Goal: Task Accomplishment & Management: Use online tool/utility

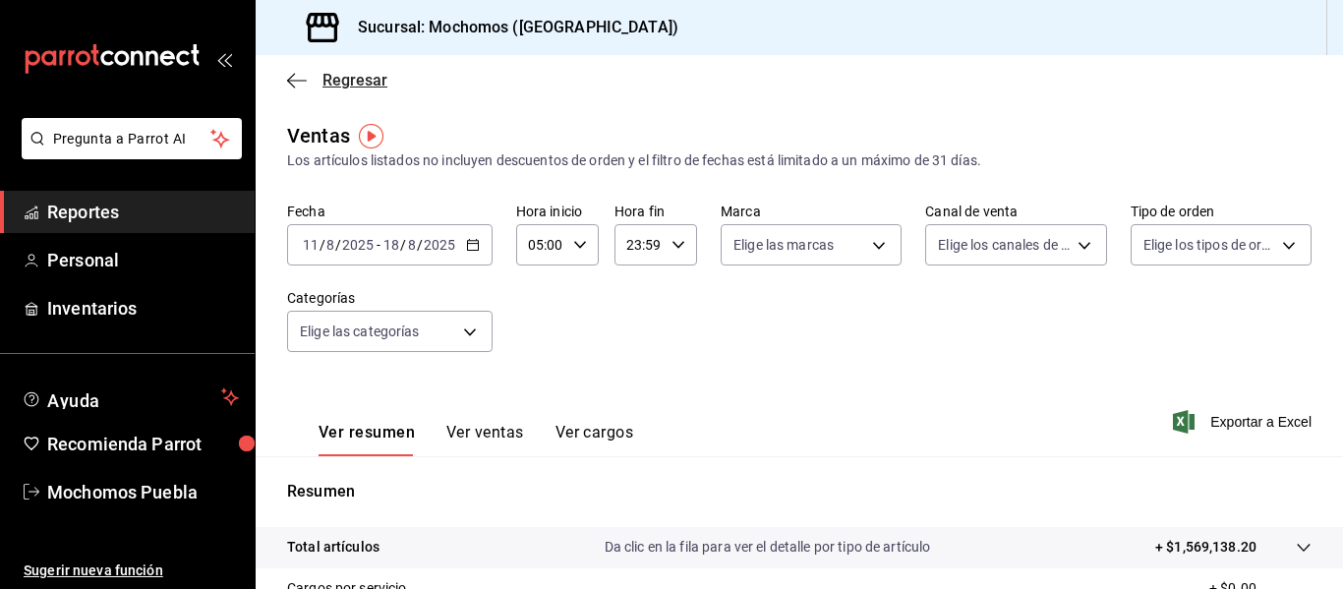
click at [307, 82] on span "Regresar" at bounding box center [337, 80] width 100 height 19
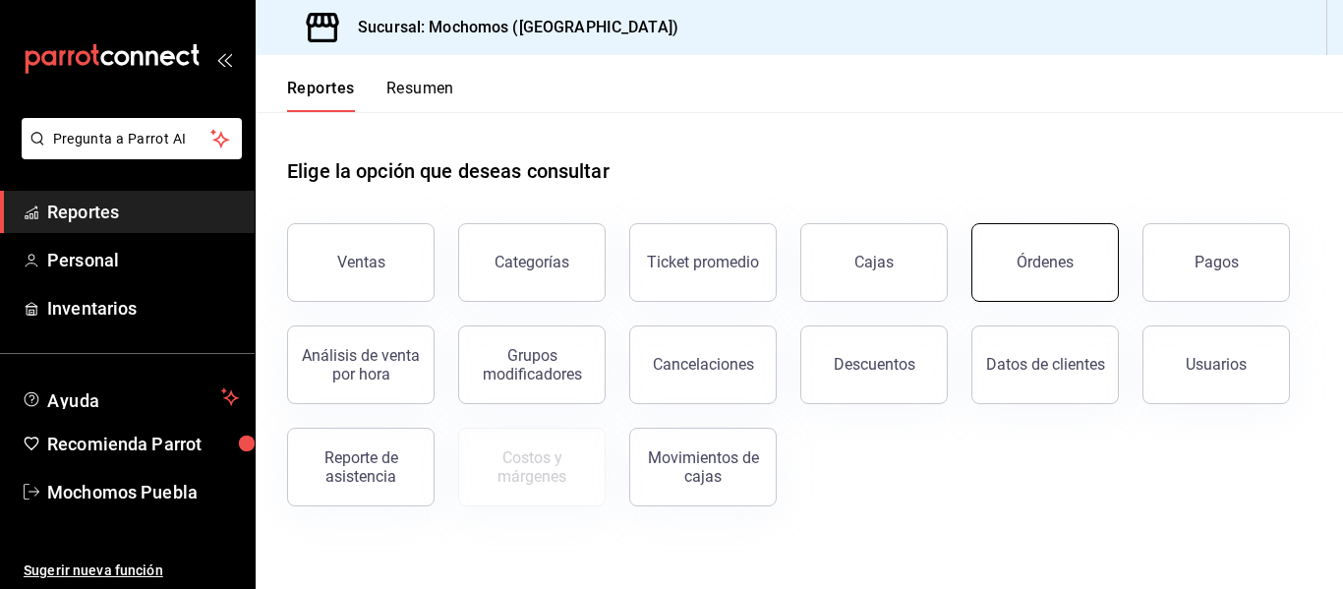
click at [1009, 253] on button "Órdenes" at bounding box center [1044, 262] width 147 height 79
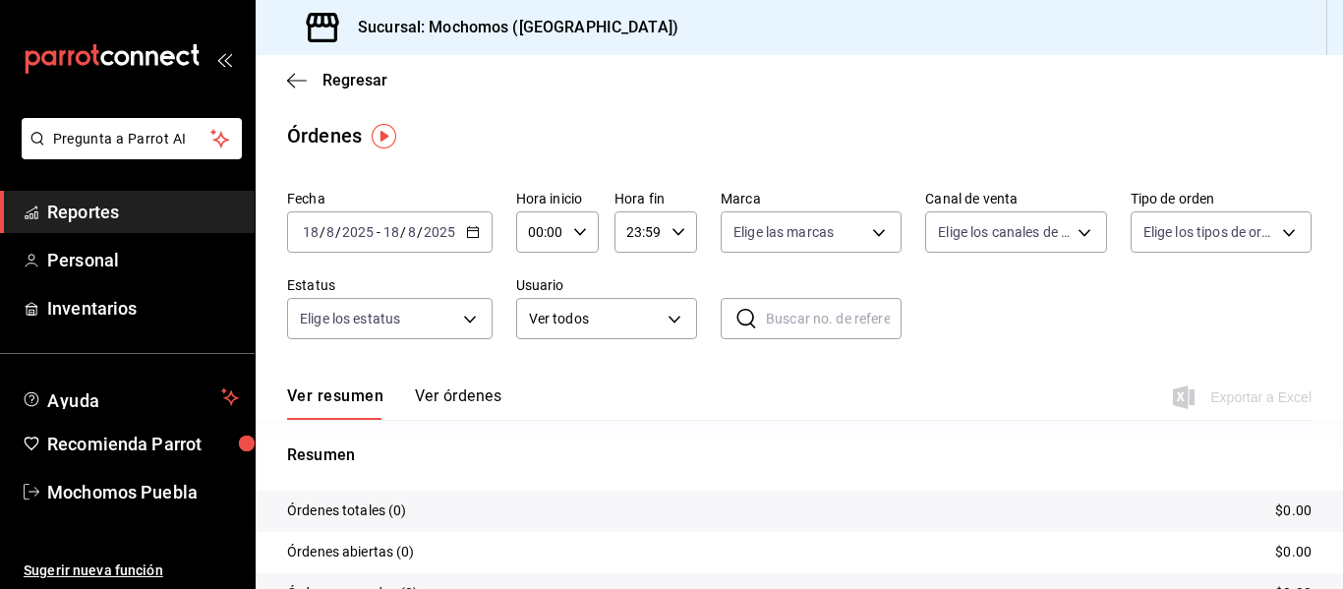
click at [469, 230] on icon "button" at bounding box center [473, 232] width 14 height 14
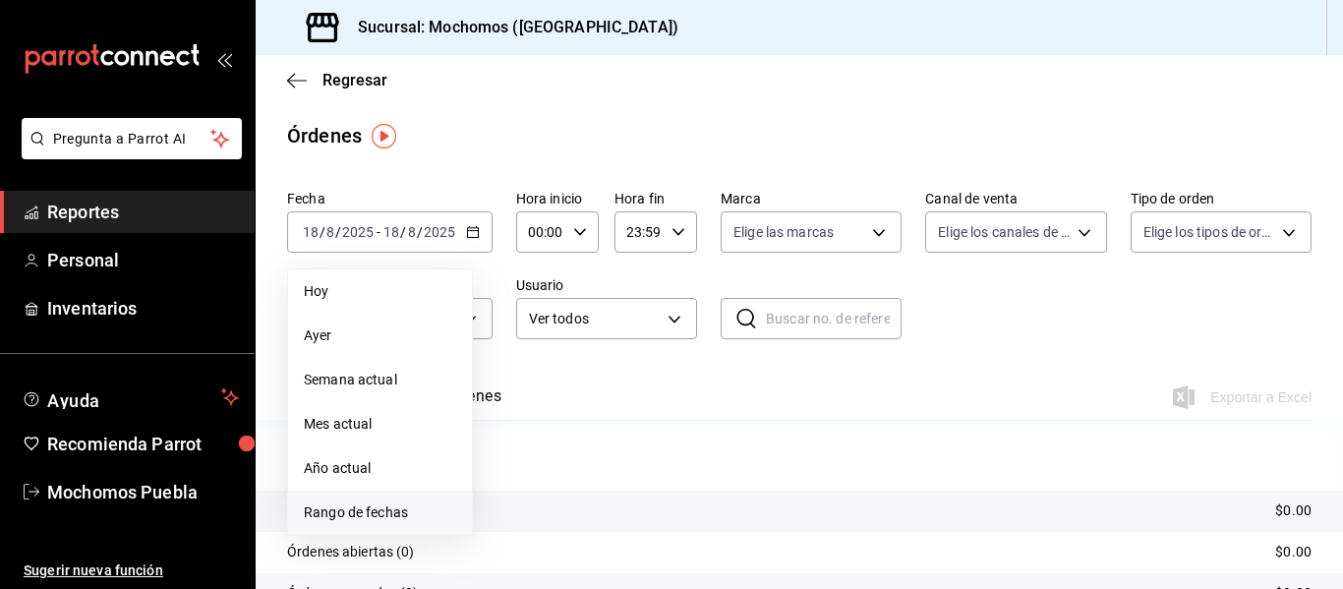
click at [349, 507] on span "Rango de fechas" at bounding box center [380, 512] width 152 height 21
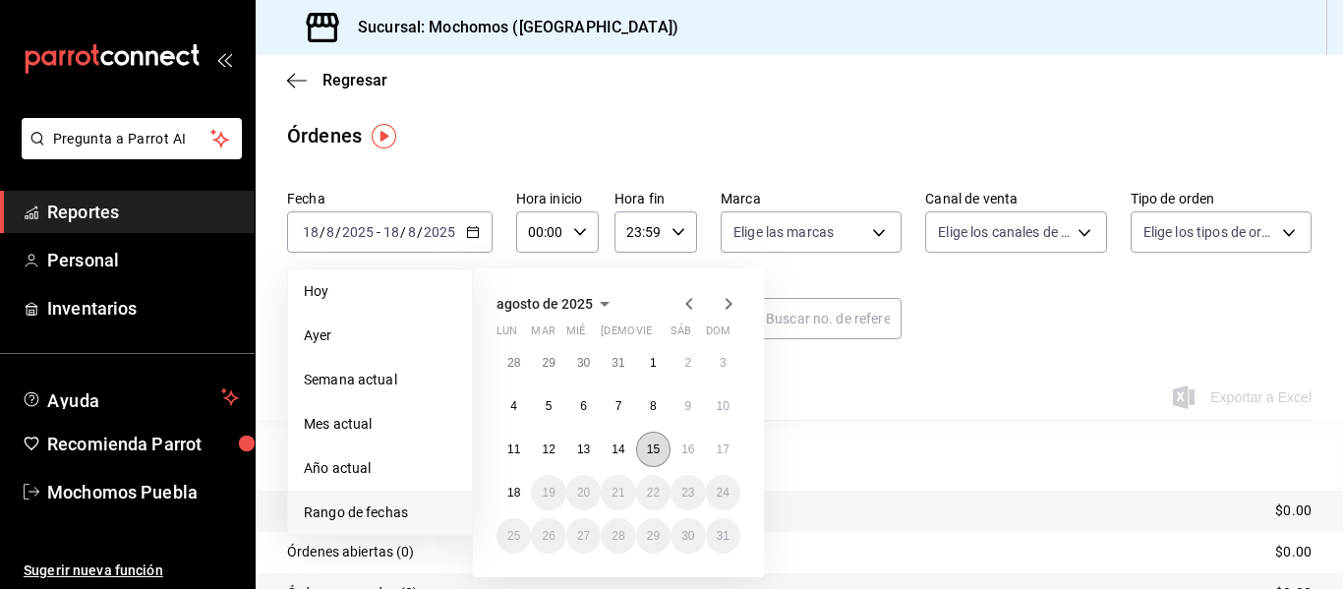
click at [648, 450] on abbr "15" at bounding box center [653, 449] width 13 height 14
click at [693, 448] on abbr "16" at bounding box center [687, 449] width 13 height 14
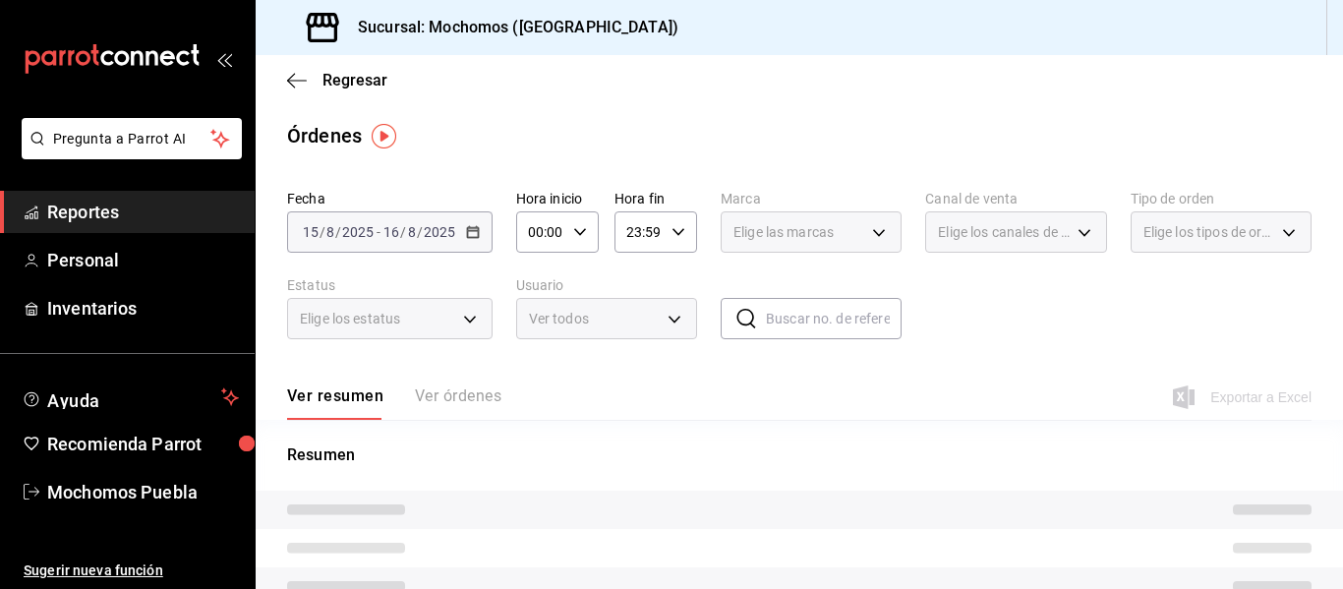
click at [569, 229] on div "00:00 Hora inicio" at bounding box center [557, 231] width 83 height 41
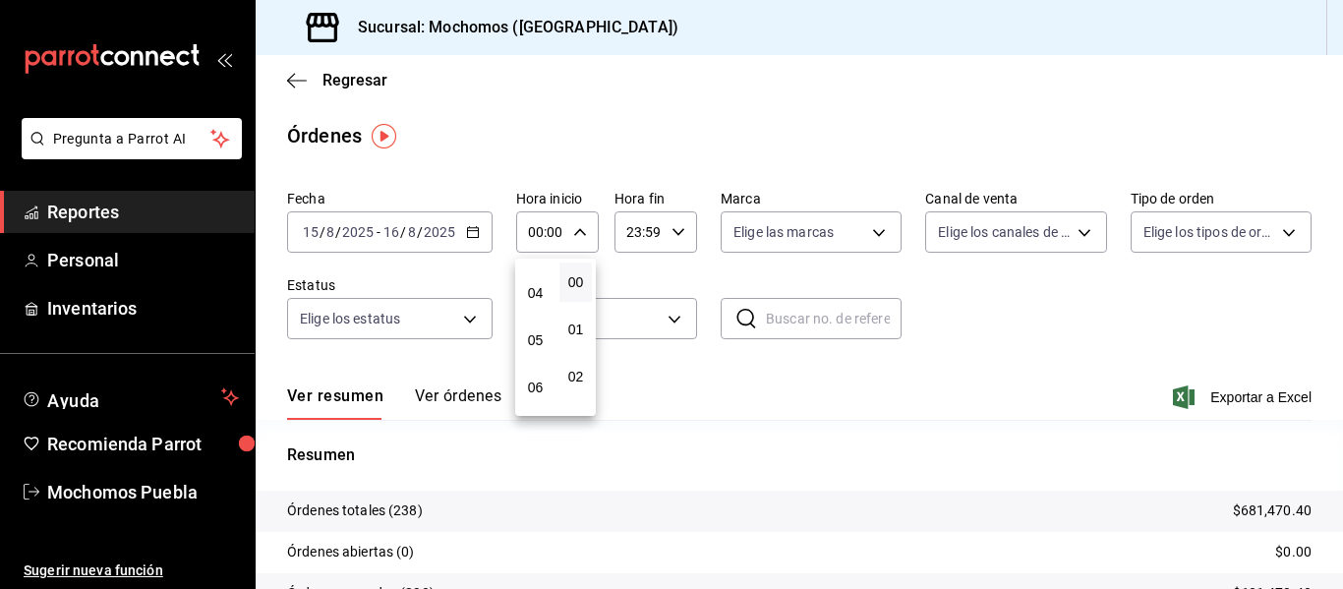
scroll to position [179, 0]
click at [526, 340] on button "05" at bounding box center [535, 339] width 32 height 39
type input "05:00"
click at [997, 311] on div at bounding box center [671, 294] width 1343 height 589
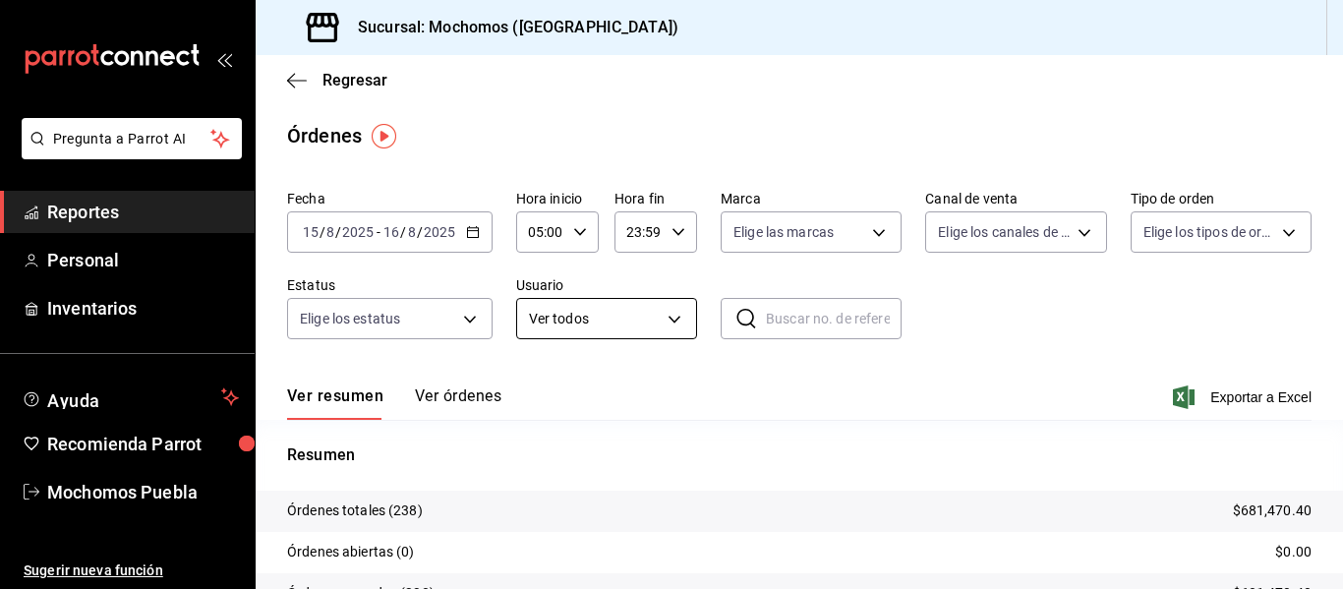
click at [620, 327] on body "Pregunta a Parrot AI Reportes Personal Inventarios Ayuda Recomienda Parrot Moch…" at bounding box center [671, 294] width 1343 height 589
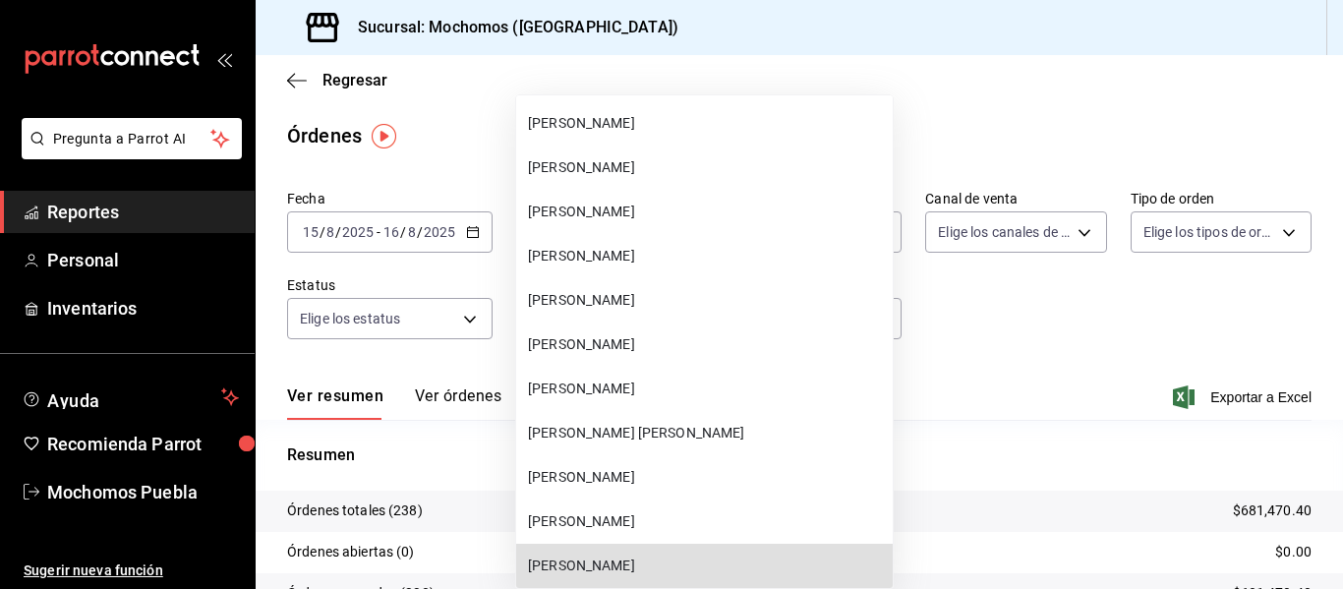
scroll to position [37632, 0]
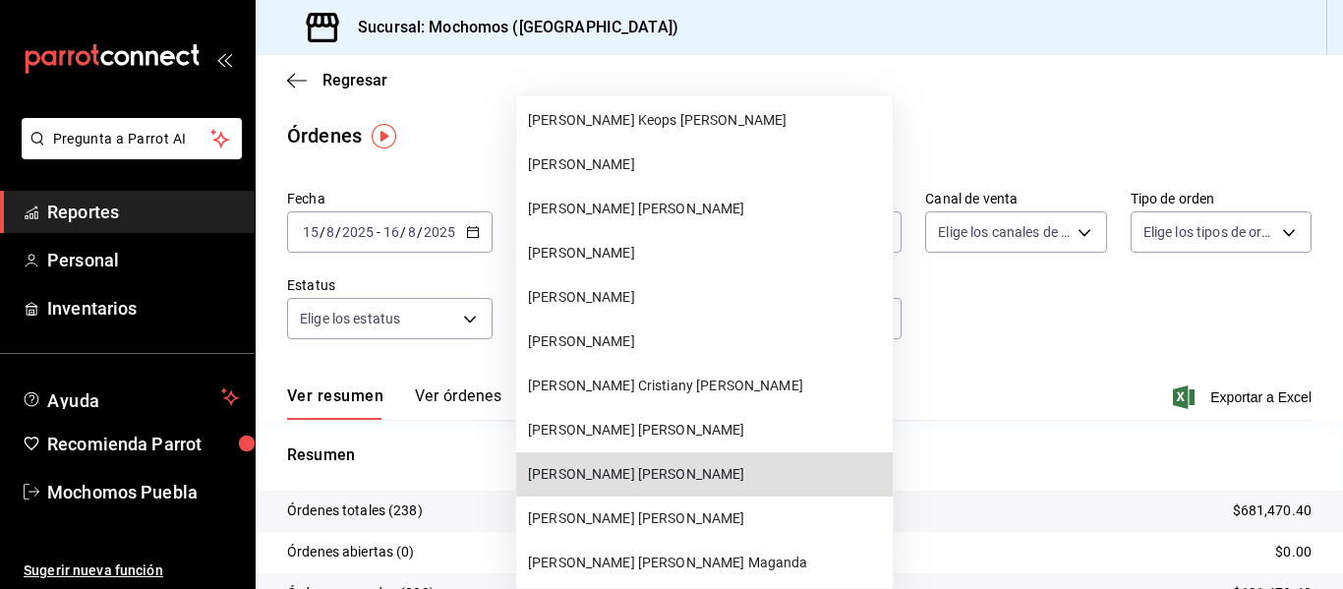
click at [641, 472] on span "[PERSON_NAME] [PERSON_NAME]" at bounding box center [706, 474] width 357 height 21
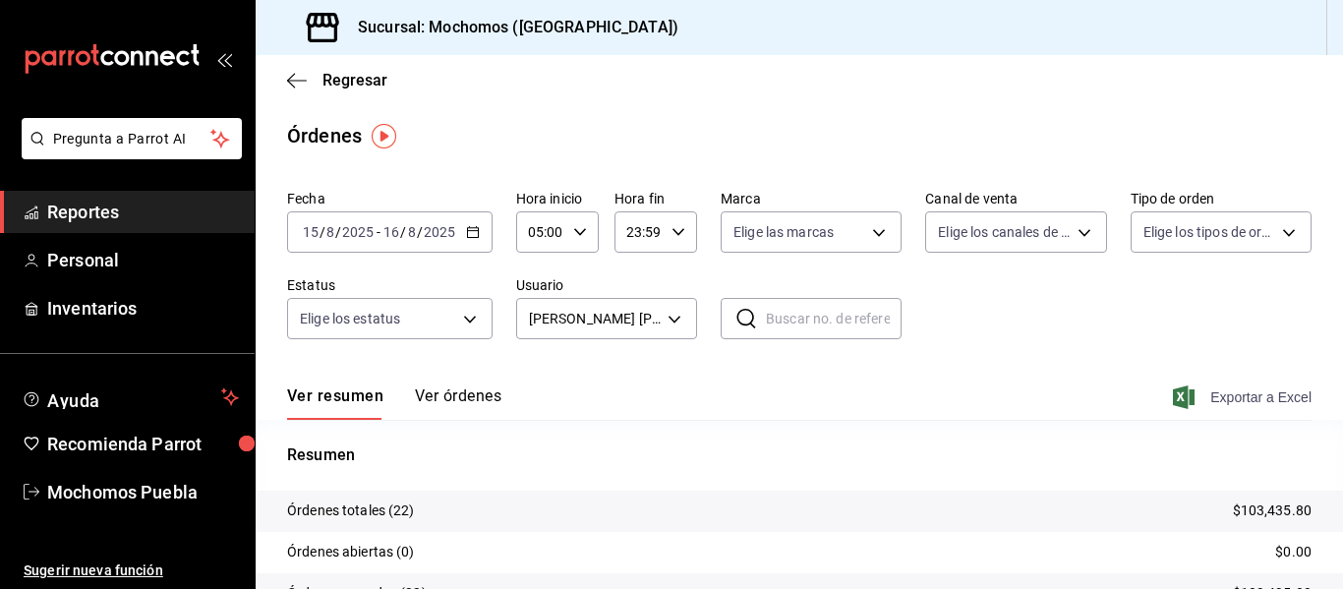
click at [1225, 391] on span "Exportar a Excel" at bounding box center [1244, 397] width 135 height 24
click at [642, 318] on body "Pregunta a Parrot AI Reportes Personal Inventarios Ayuda Recomienda Parrot Moch…" at bounding box center [671, 294] width 1343 height 589
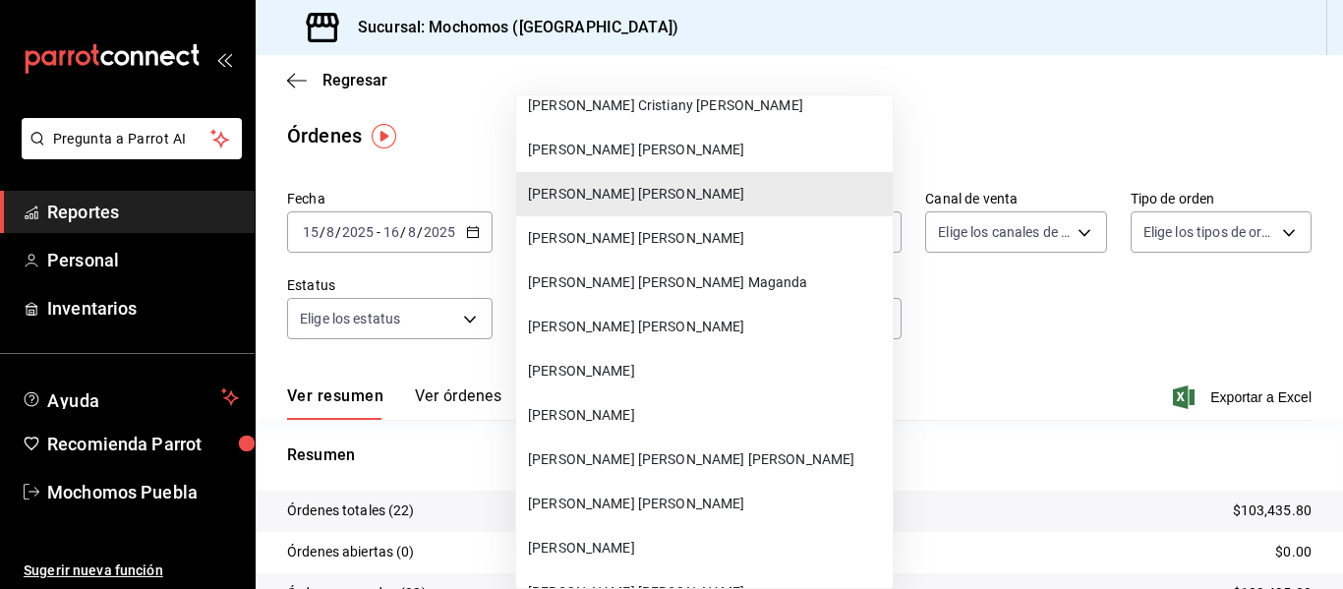
scroll to position [37913, 0]
click at [613, 490] on li "[PERSON_NAME] [PERSON_NAME]" at bounding box center [704, 503] width 377 height 44
click at [563, 506] on span "[PERSON_NAME] [PERSON_NAME]" at bounding box center [706, 503] width 357 height 21
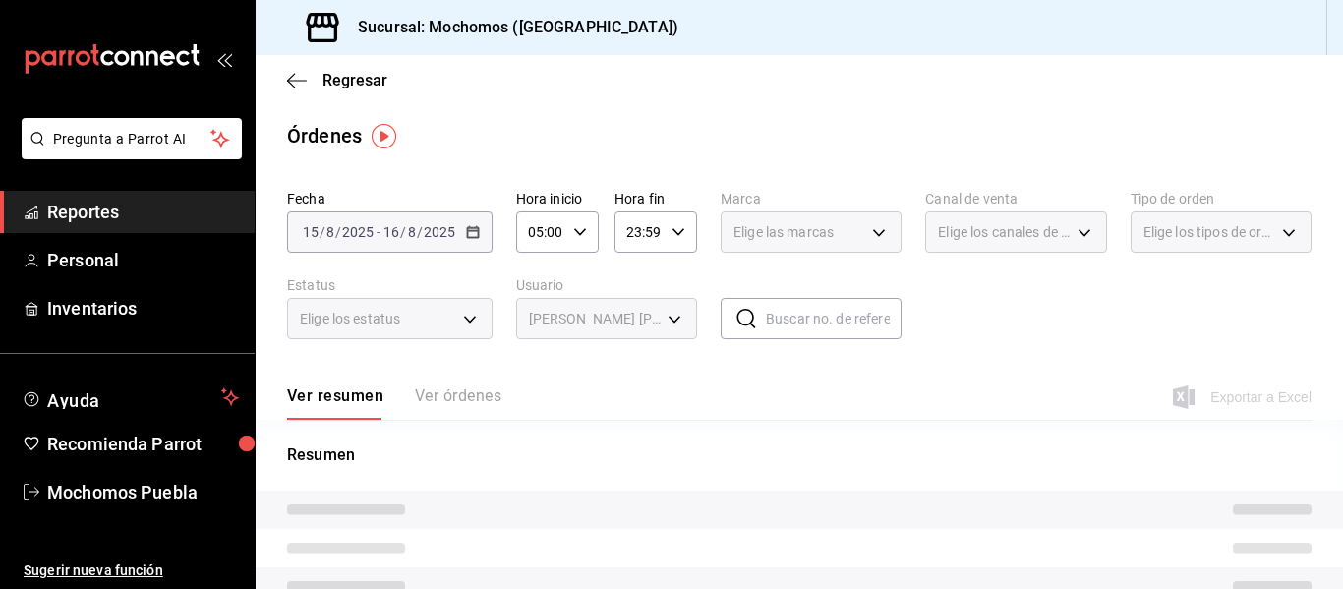
type input "28de51b9-9a03-4e7c-bd56-0941d8638cda"
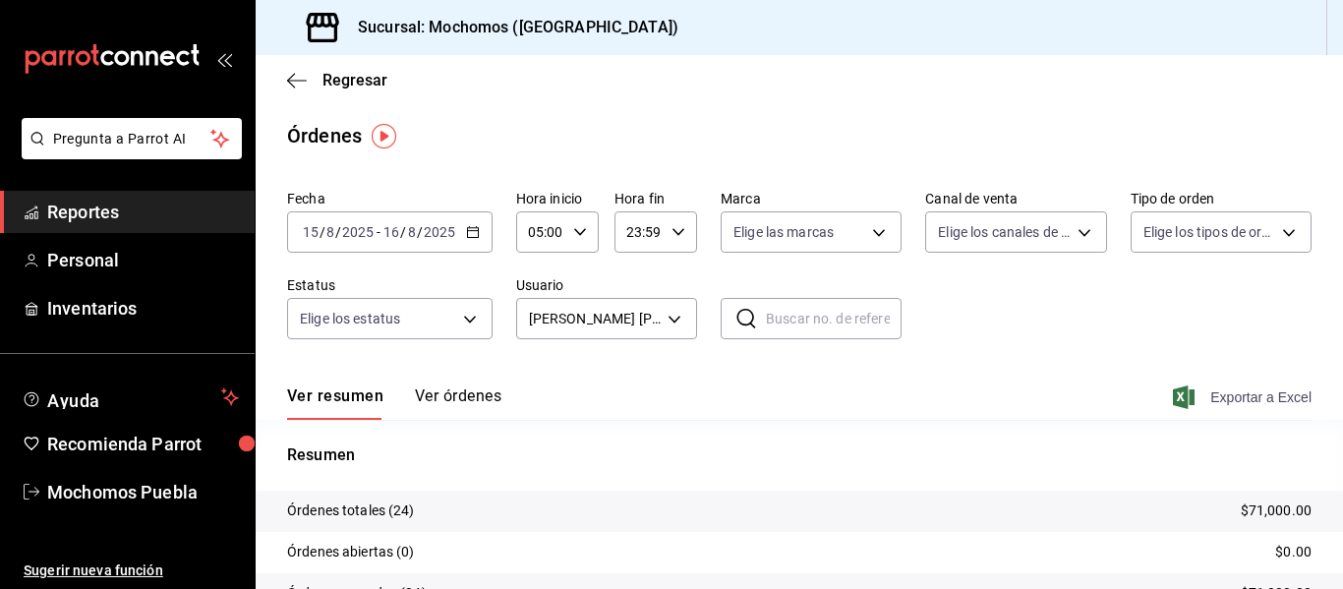
click at [1220, 395] on span "Exportar a Excel" at bounding box center [1244, 397] width 135 height 24
